Goal: Transaction & Acquisition: Obtain resource

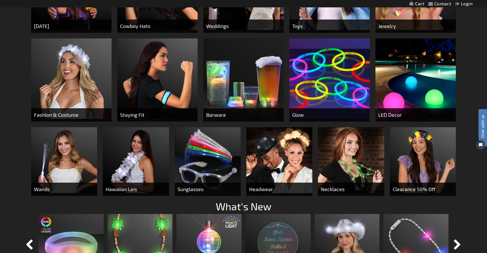
scroll to position [345, 0]
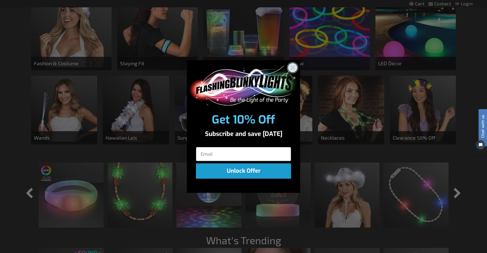
click at [294, 69] on icon "Close dialog" at bounding box center [293, 68] width 4 height 4
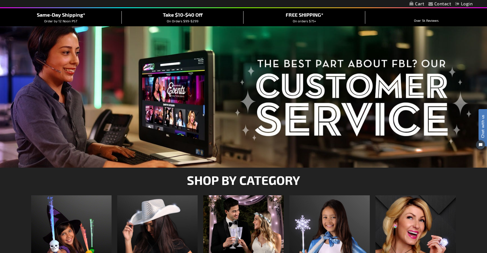
scroll to position [0, 0]
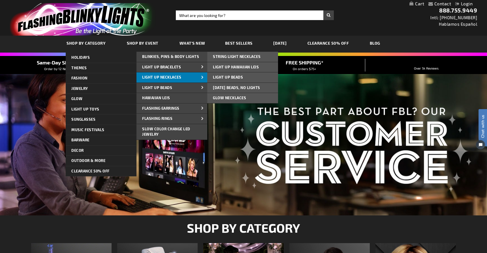
click at [168, 80] on link "Light Up Necklaces" at bounding box center [171, 77] width 71 height 10
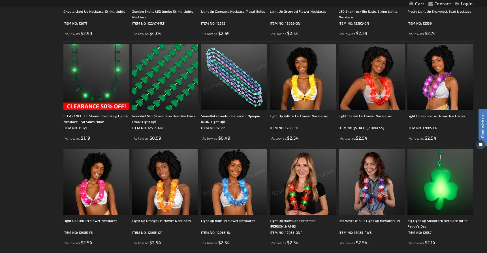
scroll to position [952, 0]
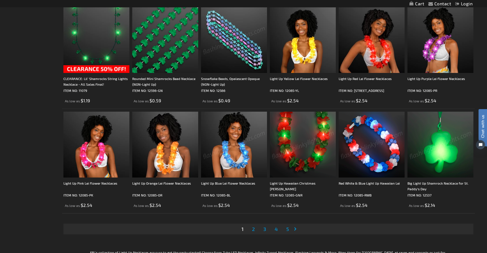
click at [445, 150] on img at bounding box center [440, 145] width 66 height 66
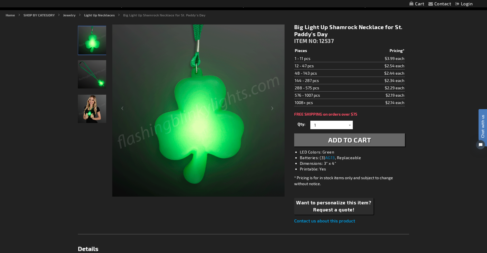
scroll to position [59, 0]
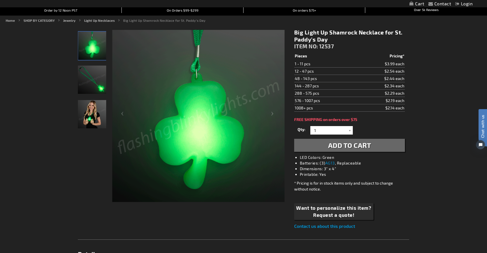
click at [92, 117] on img "Woman wearing Big Light Up Shamrock Necklace for St. Paddy's Day" at bounding box center [92, 114] width 28 height 28
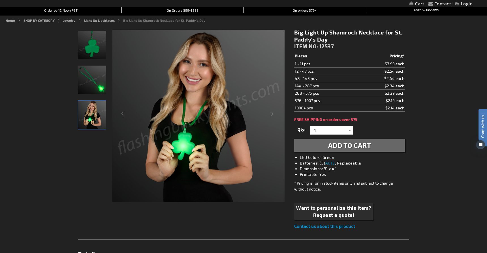
click at [92, 90] on img "Big Light Up Shamrock Necklace for St. Paddy's Day" at bounding box center [92, 80] width 28 height 28
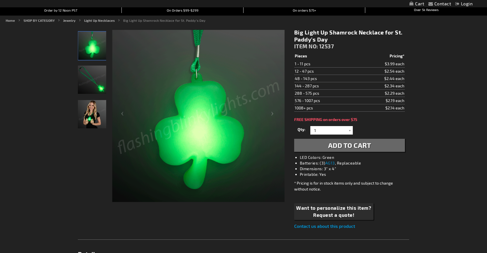
click at [349, 130] on div at bounding box center [350, 130] width 6 height 8
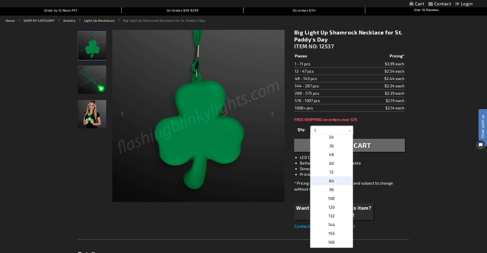
scroll to position [108, 0]
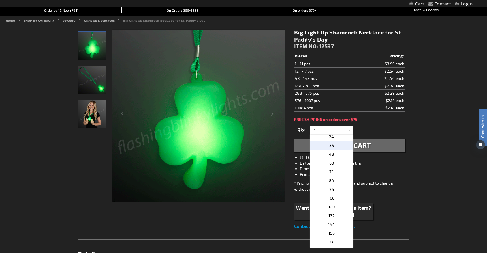
click at [331, 147] on span "36" at bounding box center [331, 145] width 5 height 5
type input "36"
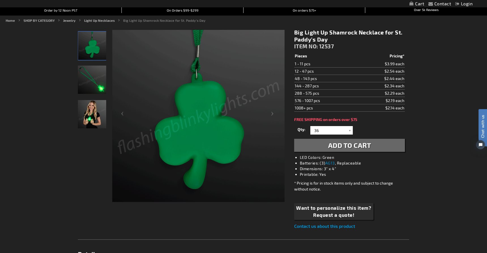
click at [403, 167] on li "Dimensions: 3" x 4"" at bounding box center [355, 169] width 111 height 6
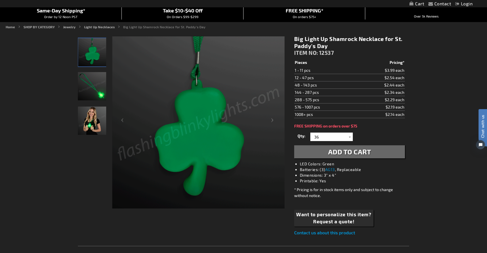
scroll to position [45, 0]
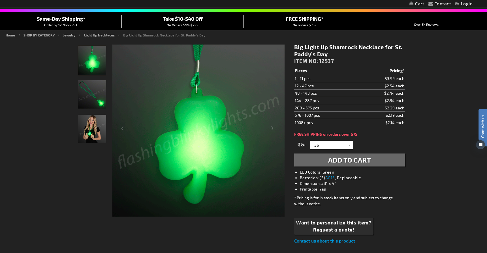
click at [349, 162] on span "Add to Cart" at bounding box center [349, 160] width 43 height 8
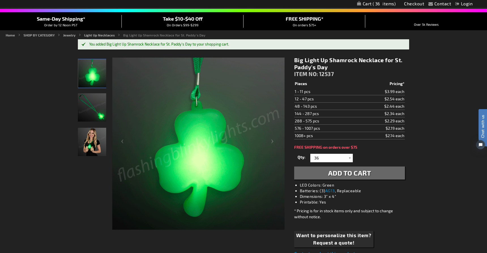
scroll to position [0, 0]
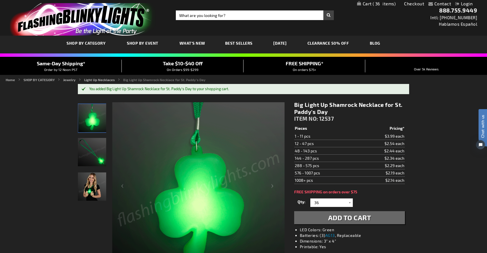
click at [240, 41] on span "Best Sellers" at bounding box center [238, 43] width 27 height 5
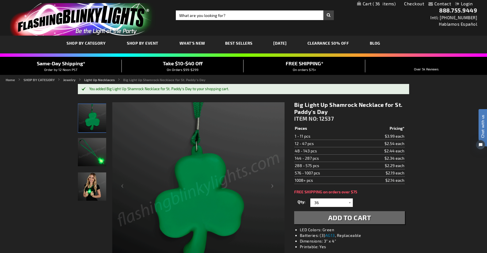
click at [232, 44] on span "Best Sellers" at bounding box center [238, 43] width 27 height 5
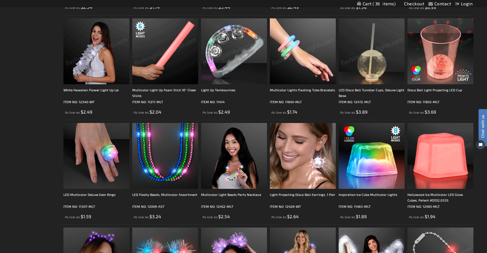
scroll to position [273, 0]
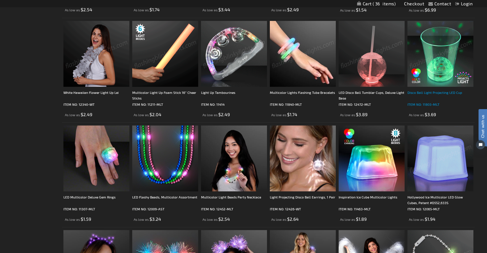
click at [435, 91] on div "Disco Ball Light Projecting LED Cup" at bounding box center [440, 95] width 66 height 11
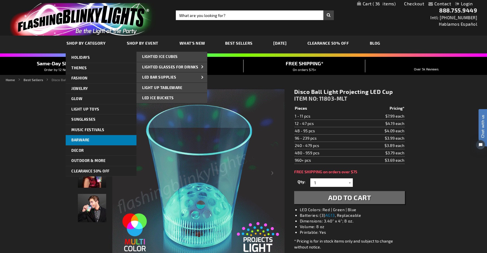
click at [86, 143] on link "Barware" at bounding box center [101, 140] width 71 height 10
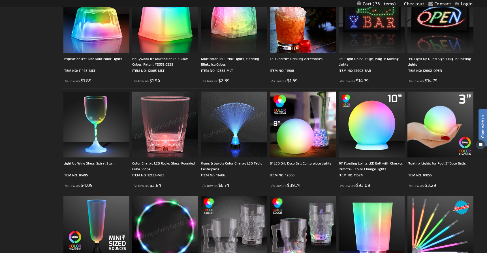
scroll to position [294, 0]
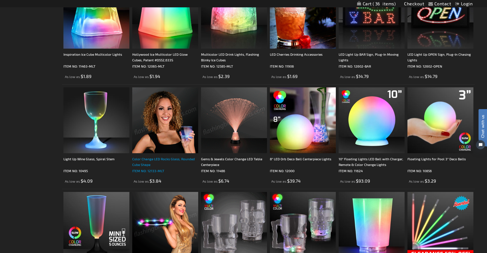
click at [144, 166] on div "Color Change LED Rocks Glass, Rounded Cube Shape" at bounding box center [165, 161] width 66 height 11
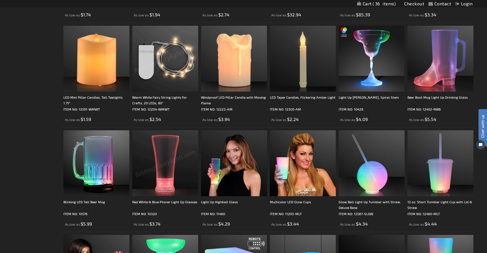
scroll to position [672, 0]
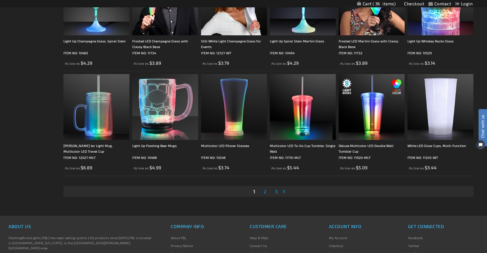
click at [266, 191] on span "2" at bounding box center [265, 192] width 3 height 6
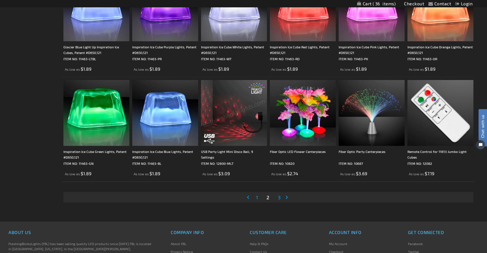
scroll to position [1038, 0]
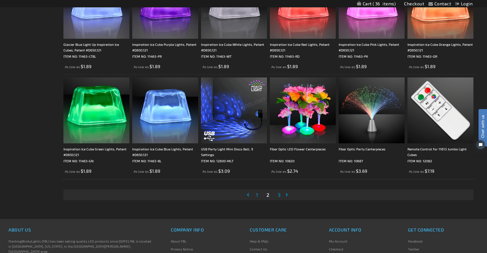
click at [278, 196] on span "3" at bounding box center [279, 195] width 3 height 6
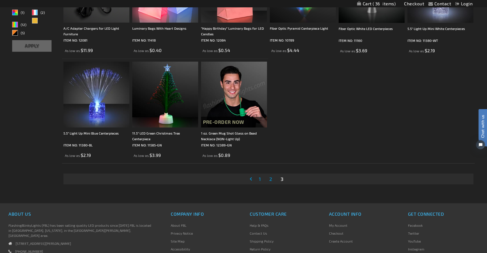
scroll to position [226, 0]
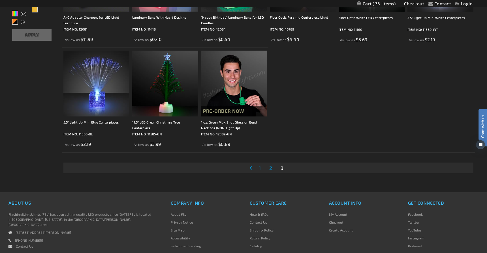
click at [259, 169] on span "1" at bounding box center [260, 168] width 2 height 6
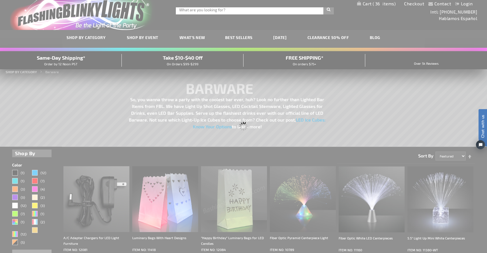
scroll to position [0, 0]
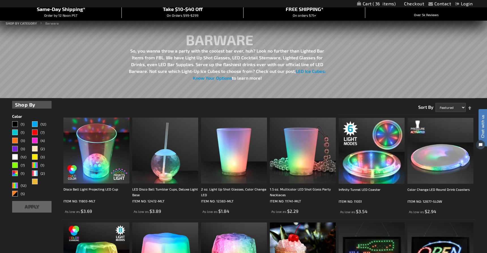
scroll to position [64, 0]
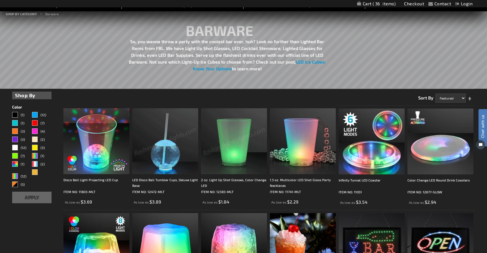
drag, startPoint x: 16, startPoint y: 156, endPoint x: 26, endPoint y: 158, distance: 9.6
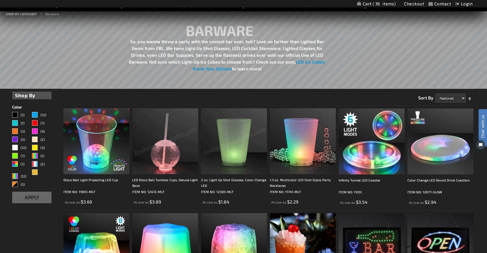
click at [16, 157] on div "Green" at bounding box center [15, 156] width 6 height 6
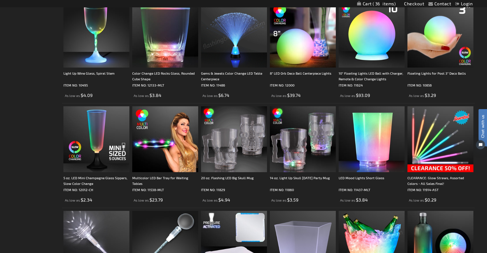
scroll to position [378, 0]
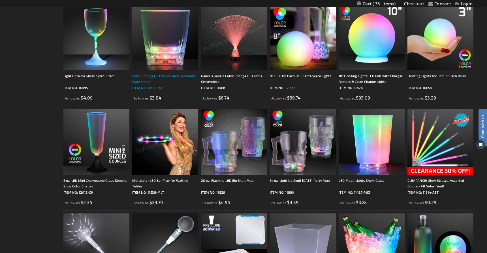
click at [156, 76] on div "Color Change LED Rocks Glass, Rounded Cube Shape" at bounding box center [165, 78] width 66 height 11
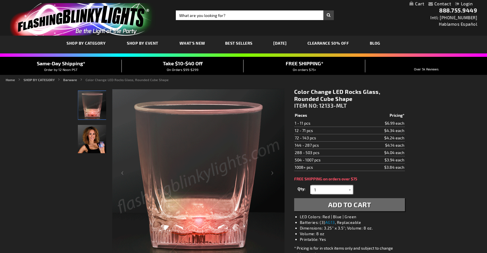
click at [345, 191] on input "1" at bounding box center [332, 190] width 41 height 8
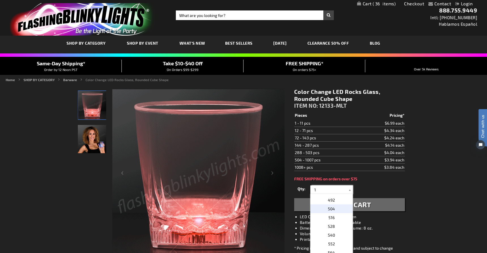
scroll to position [446, 0]
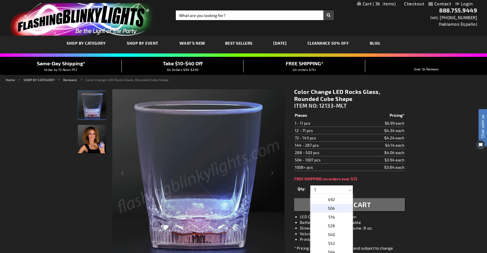
click at [332, 211] on p "504" at bounding box center [331, 208] width 42 height 9
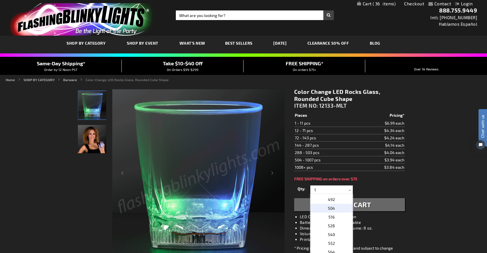
type input "504"
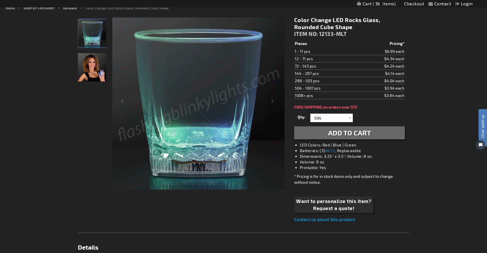
scroll to position [68, 0]
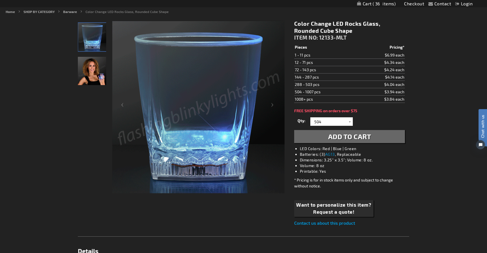
click at [351, 140] on span "Add to Cart" at bounding box center [349, 137] width 43 height 8
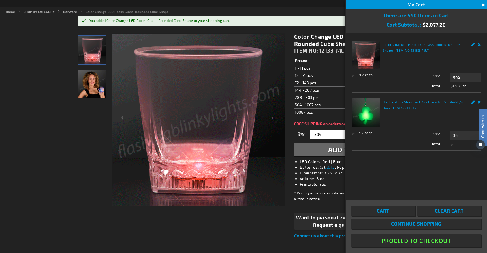
drag, startPoint x: 481, startPoint y: 5, endPoint x: 475, endPoint y: 5, distance: 6.0
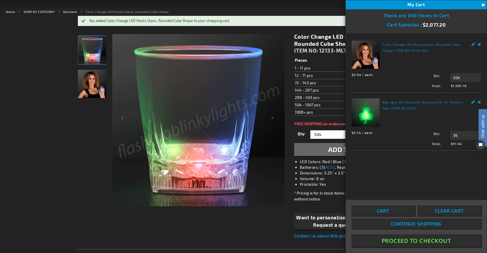
click at [481, 5] on button "Close" at bounding box center [482, 5] width 6 height 6
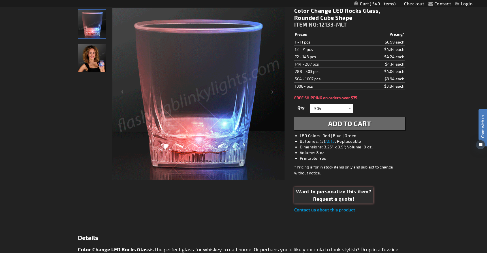
scroll to position [95, 0]
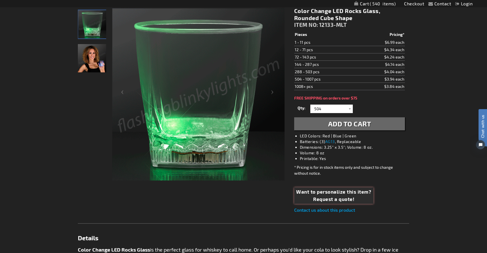
click at [321, 196] on span "Request a quote!" at bounding box center [333, 199] width 75 height 7
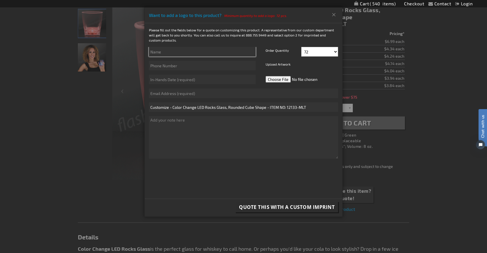
click at [185, 53] on input "text" at bounding box center [202, 52] width 107 height 10
type input "Kristy Pietrone"
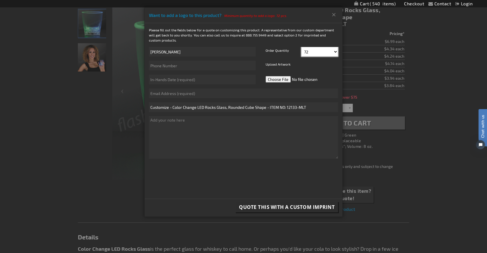
click at [322, 54] on select "72 84 96 108 120 132 144 156 168 180 192 204 216 228" at bounding box center [319, 52] width 37 height 10
select select "300"
click at [301, 47] on select "72 84 96 108 120 132 144 156 168 180 192 204 216 228" at bounding box center [319, 52] width 37 height 10
click at [169, 65] on input "text" at bounding box center [202, 66] width 107 height 10
type input "4123356006"
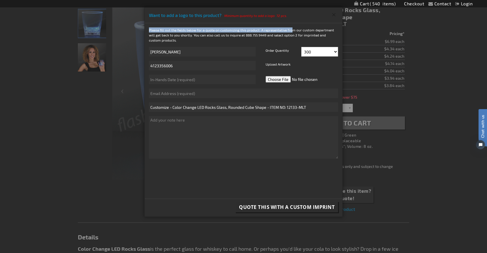
drag, startPoint x: 297, startPoint y: 21, endPoint x: 332, endPoint y: 15, distance: 35.6
click at [292, 26] on div "Want to add a logo to this product? Minimum quantity to add a logo: 72 pcs. Ple…" at bounding box center [244, 112] width 198 height 209
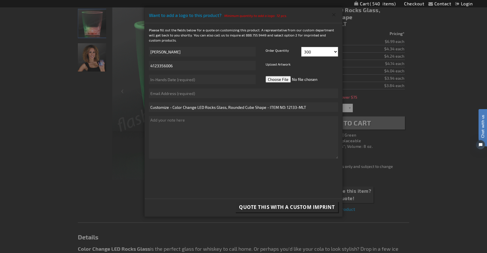
click at [333, 14] on button "Close" at bounding box center [333, 14] width 9 height 9
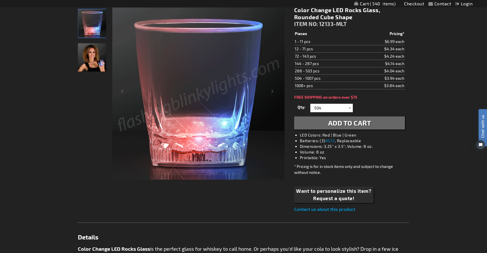
click at [347, 108] on div at bounding box center [350, 108] width 6 height 8
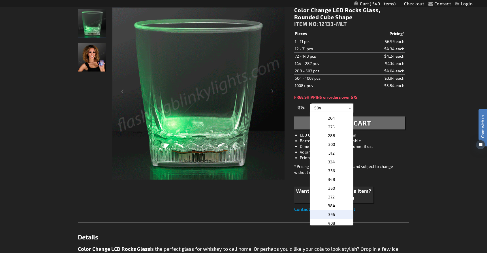
scroll to position [279, 0]
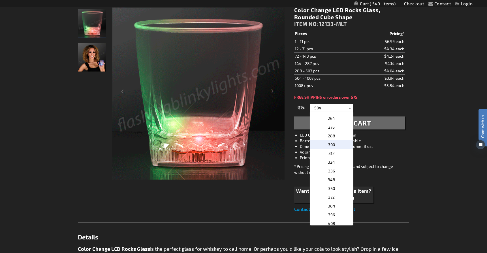
click at [334, 148] on p "300" at bounding box center [331, 144] width 42 height 9
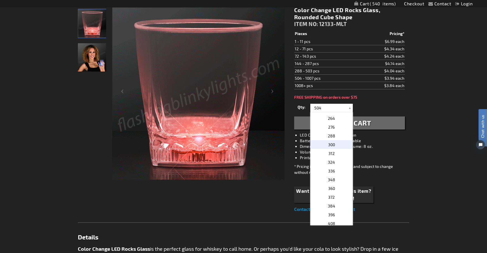
type input "300"
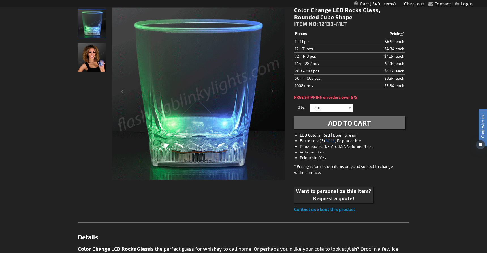
scroll to position [95, 0]
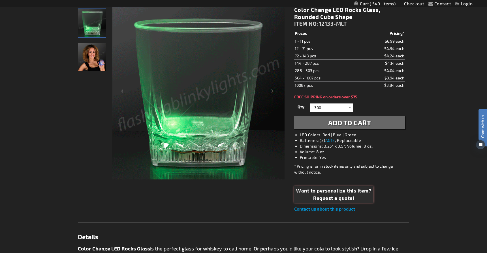
click at [338, 191] on span "Want to personalize this item?" at bounding box center [333, 190] width 75 height 7
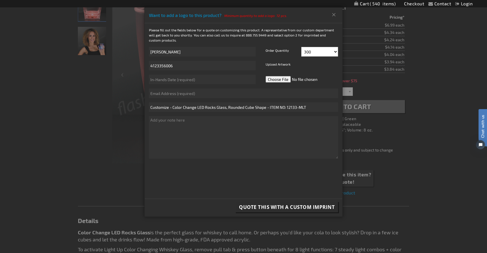
scroll to position [108, 0]
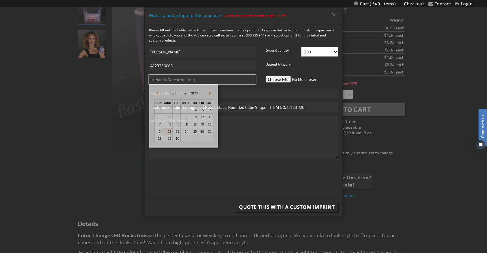
click at [200, 82] on input "text" at bounding box center [202, 80] width 107 height 10
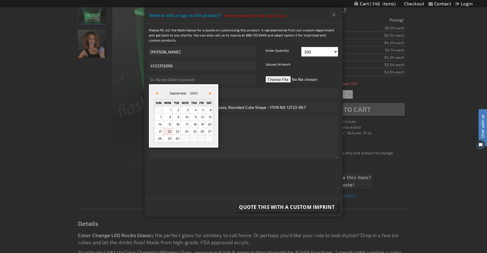
click at [211, 93] on span "Vor&#x3e;" at bounding box center [210, 93] width 2 height 3
click at [168, 124] on link "13" at bounding box center [167, 124] width 9 height 7
type input "10/13/2025"
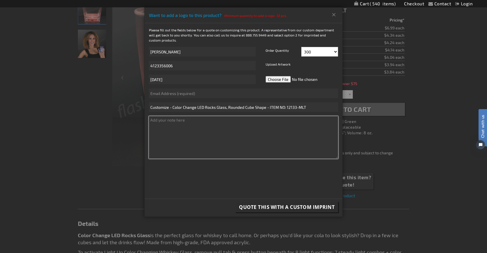
click at [208, 135] on textarea at bounding box center [243, 137] width 189 height 42
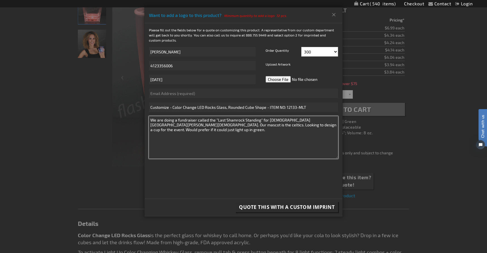
type textarea "We are doing a fundraiser called the "Last Shamrock Standing" for Saint Kilian …"
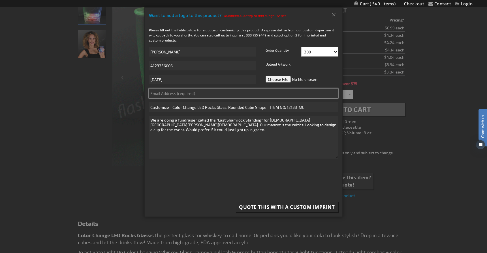
click at [209, 93] on input "text" at bounding box center [243, 94] width 189 height 10
type input "kpietrone@saintkilian.org"
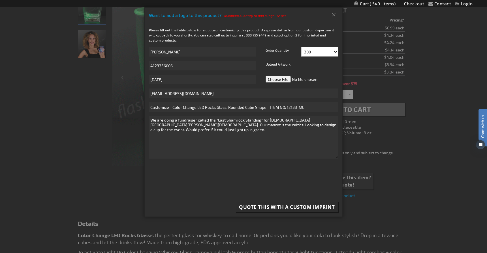
click at [273, 65] on label "Upload Artwork" at bounding box center [278, 66] width 28 height 10
click at [277, 208] on span "Quote this with a Custom Imprint" at bounding box center [287, 207] width 96 height 7
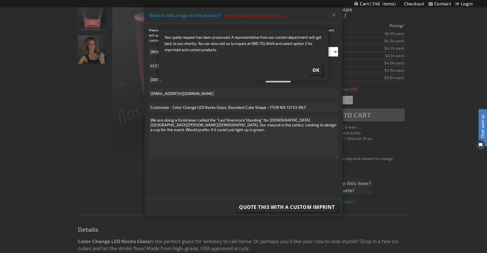
scroll to position [89, 0]
click at [315, 70] on span "Ok" at bounding box center [316, 70] width 7 height 6
